Goal: Task Accomplishment & Management: Use online tool/utility

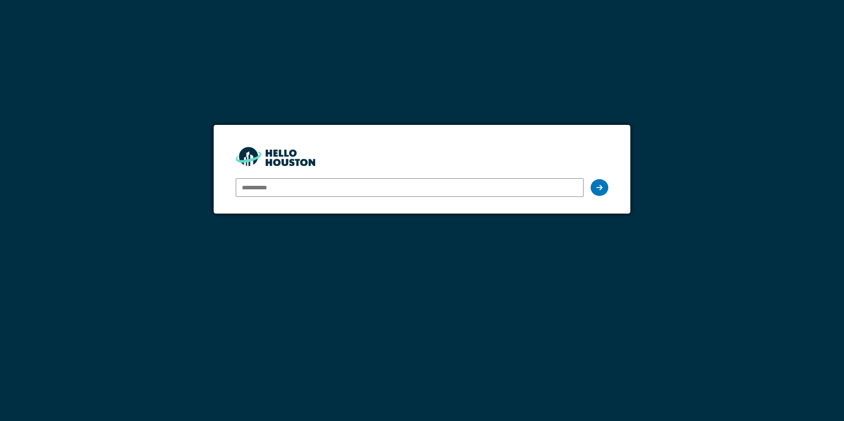
type input "**********"
click at [594, 191] on div at bounding box center [600, 187] width 18 height 17
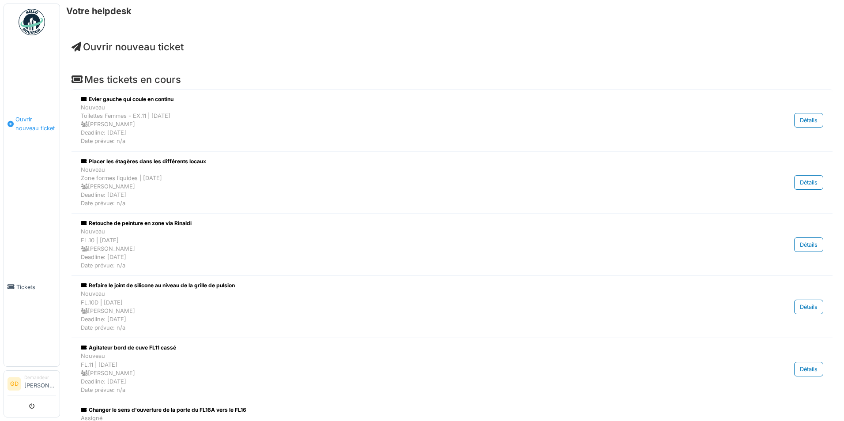
click at [38, 111] on link "Ouvrir nouveau ticket" at bounding box center [32, 123] width 56 height 167
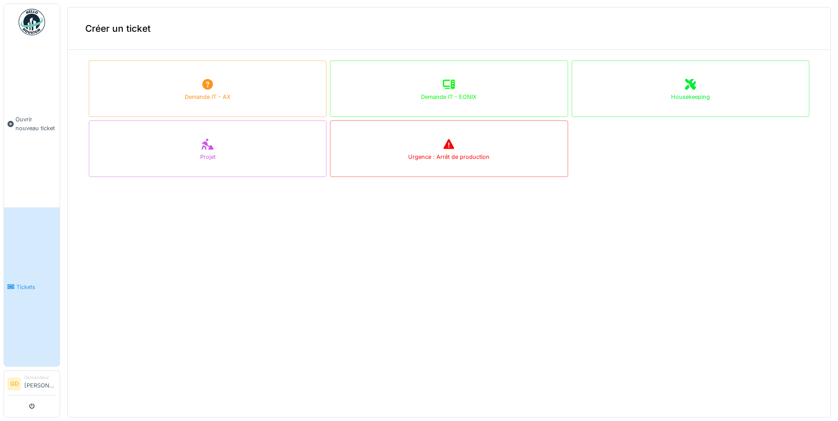
click at [34, 283] on span "Tickets" at bounding box center [36, 287] width 40 height 8
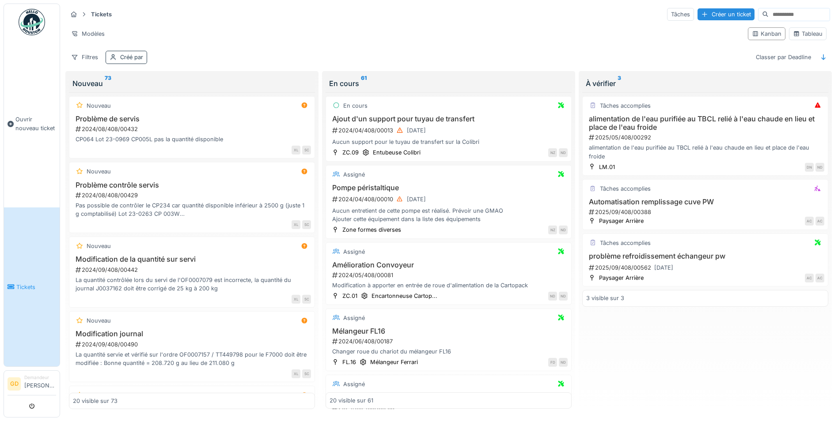
click at [126, 61] on div "Créé par" at bounding box center [131, 57] width 23 height 8
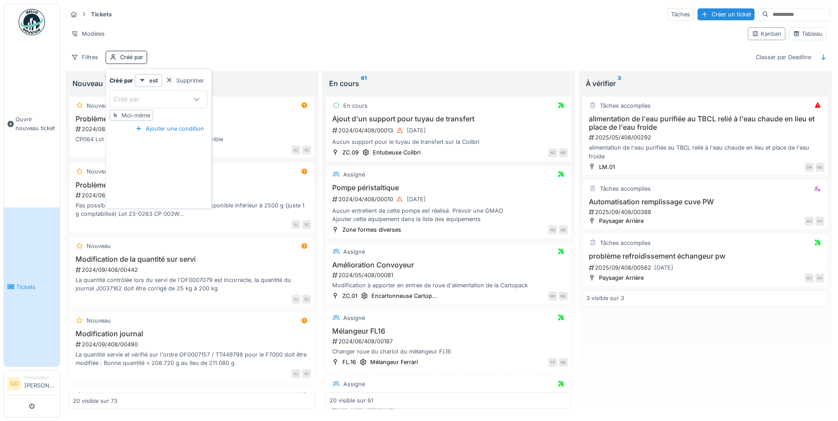
click at [453, 53] on div "Filtres Créé par Classer par Deadline" at bounding box center [448, 57] width 763 height 13
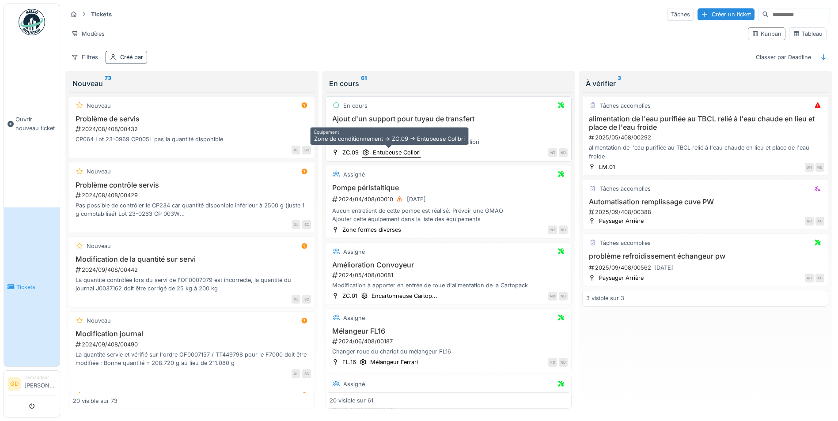
click at [390, 148] on div "Entubeuse Colibri" at bounding box center [397, 152] width 48 height 8
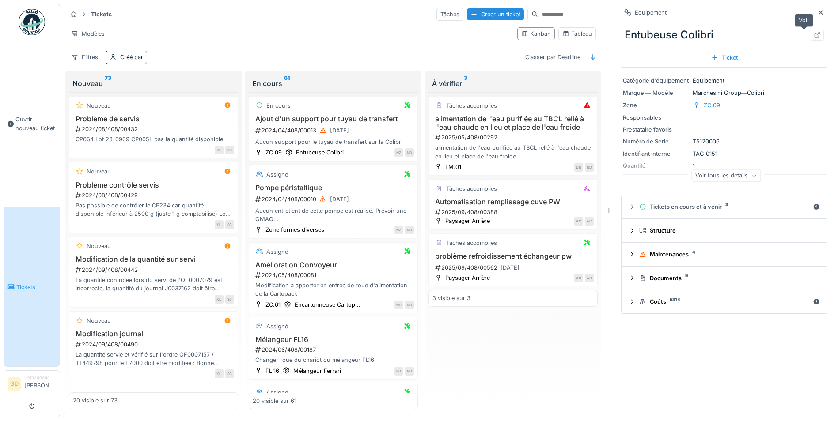
click at [813, 33] on div at bounding box center [816, 35] width 7 height 8
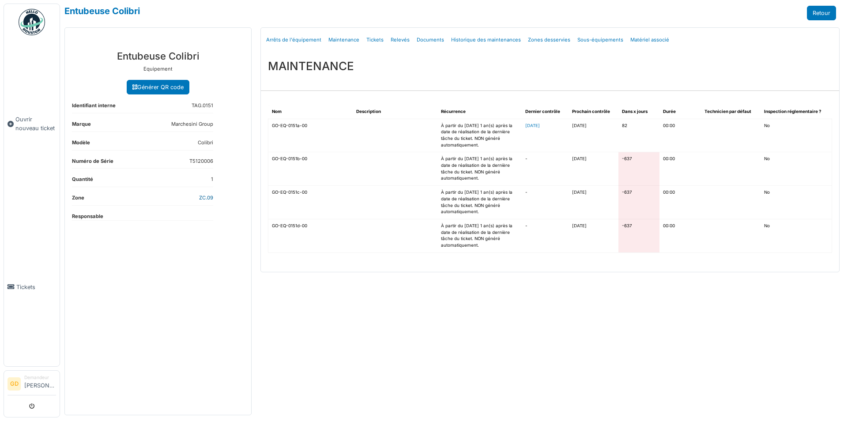
click at [204, 197] on link "ZC.09" at bounding box center [206, 198] width 14 height 6
select select "***"
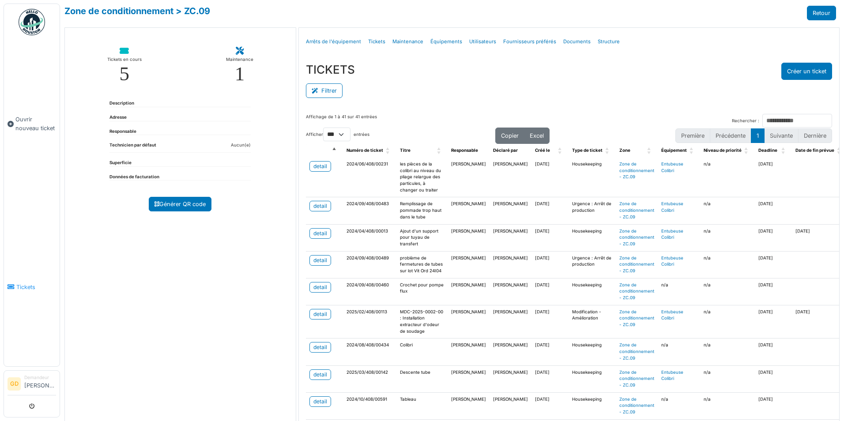
click at [41, 269] on link "Tickets" at bounding box center [32, 287] width 56 height 159
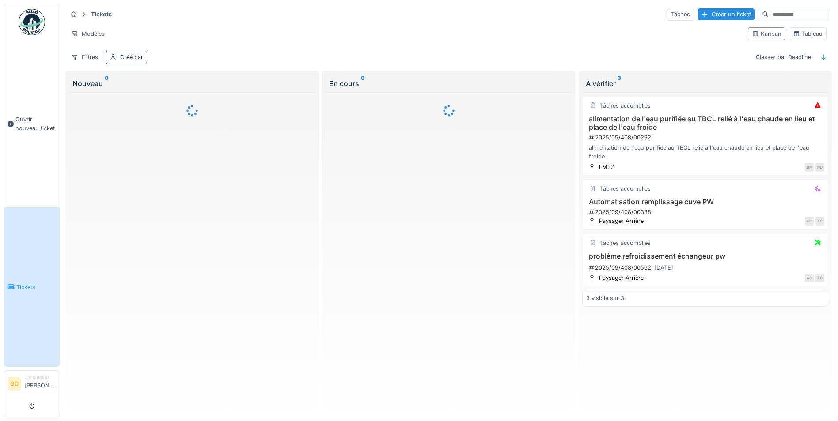
click at [124, 58] on div "Créé par" at bounding box center [131, 57] width 23 height 8
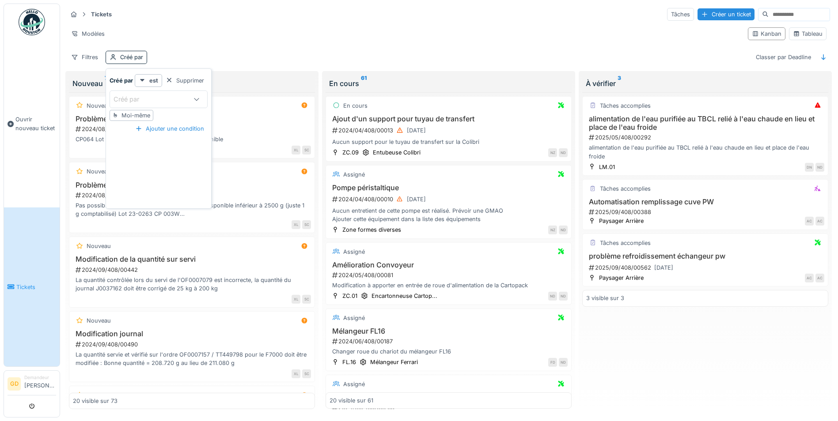
click at [204, 50] on div "Tickets Tâches Créer un ticket Modèles Kanban Tableau Filtres Créé par Classer …" at bounding box center [449, 36] width 770 height 64
